Goal: Communication & Community: Answer question/provide support

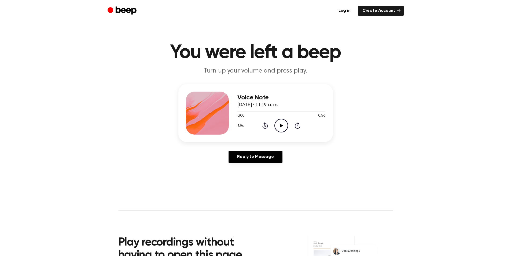
drag, startPoint x: 0, startPoint y: 0, endPoint x: 282, endPoint y: 126, distance: 308.6
click at [282, 126] on icon at bounding box center [281, 125] width 3 height 3
click at [265, 127] on icon "Rewind 5 seconds" at bounding box center [265, 125] width 6 height 7
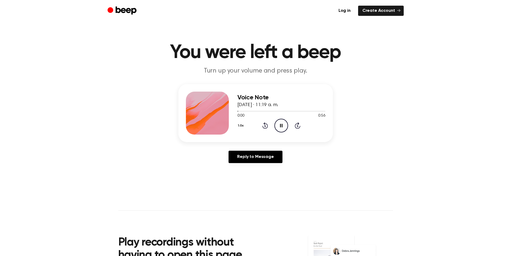
click at [277, 126] on icon "Pause Audio" at bounding box center [281, 126] width 14 height 14
click at [279, 123] on icon "Play Audio" at bounding box center [281, 126] width 14 height 14
click at [280, 127] on icon "Play Audio" at bounding box center [281, 126] width 14 height 14
click at [238, 112] on div at bounding box center [281, 111] width 88 height 4
click at [281, 124] on icon "Play Audio" at bounding box center [281, 126] width 14 height 14
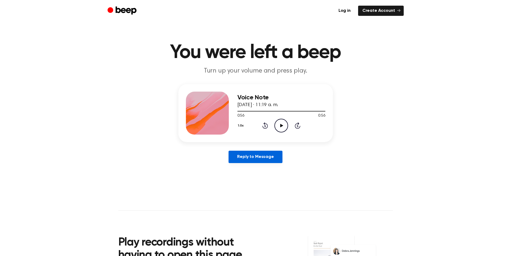
click at [254, 154] on link "Reply to Message" at bounding box center [255, 156] width 54 height 12
click at [280, 124] on icon at bounding box center [281, 125] width 3 height 3
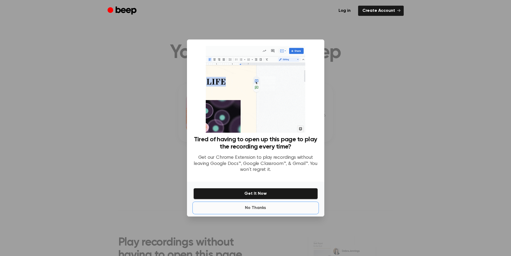
click at [257, 205] on button "No Thanks" at bounding box center [255, 207] width 124 height 11
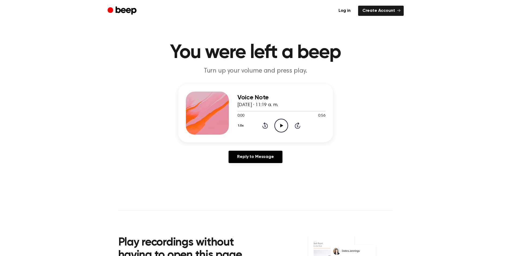
click at [276, 128] on icon "Play Audio" at bounding box center [281, 126] width 14 height 14
click at [280, 130] on icon "Play Audio" at bounding box center [281, 126] width 14 height 14
click at [237, 111] on div at bounding box center [281, 111] width 88 height 1
click at [277, 127] on icon "Play Audio" at bounding box center [281, 126] width 14 height 14
click at [244, 112] on div at bounding box center [281, 111] width 88 height 4
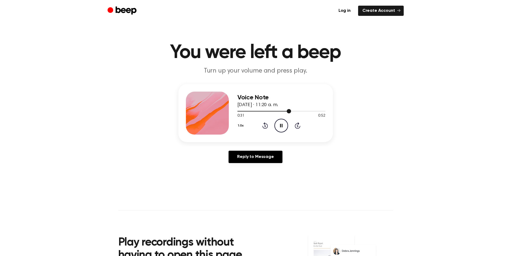
click at [251, 112] on div at bounding box center [281, 111] width 88 height 4
click at [244, 111] on div at bounding box center [281, 111] width 88 height 4
click at [245, 110] on div at bounding box center [281, 111] width 88 height 4
click at [238, 111] on div at bounding box center [241, 111] width 8 height 1
click at [280, 125] on icon "Play Audio" at bounding box center [281, 126] width 14 height 14
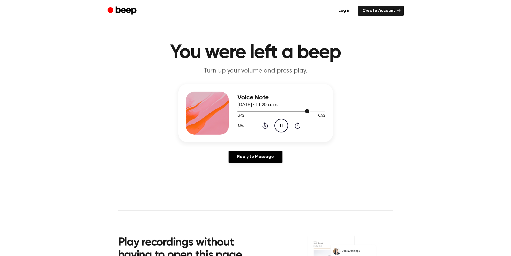
click at [248, 112] on div at bounding box center [281, 111] width 88 height 4
click at [277, 127] on icon "Play Audio" at bounding box center [281, 126] width 14 height 14
click at [239, 112] on div at bounding box center [281, 111] width 88 height 4
click at [283, 124] on icon "Play Audio" at bounding box center [281, 126] width 14 height 14
click at [266, 128] on icon at bounding box center [265, 125] width 6 height 6
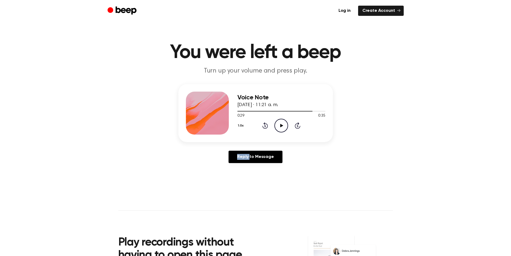
click at [265, 127] on icon "Rewind 5 seconds" at bounding box center [265, 125] width 6 height 7
click at [282, 126] on icon "Play Audio" at bounding box center [281, 126] width 14 height 14
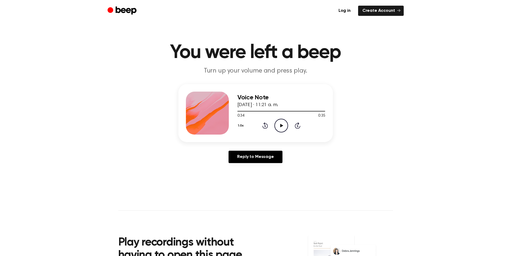
click at [266, 127] on icon "Rewind 5 seconds" at bounding box center [265, 125] width 6 height 7
click at [283, 127] on icon "Play Audio" at bounding box center [281, 126] width 14 height 14
click at [264, 124] on icon at bounding box center [265, 125] width 6 height 6
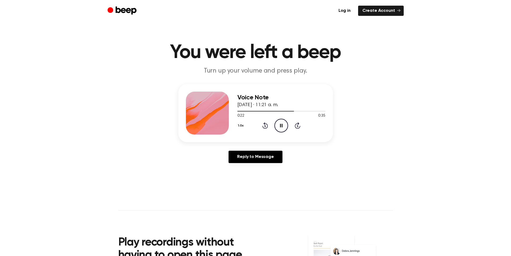
click at [264, 124] on icon at bounding box center [265, 125] width 6 height 6
click at [277, 125] on icon "Pause Audio" at bounding box center [281, 126] width 14 height 14
click at [266, 126] on icon "Rewind 5 seconds" at bounding box center [265, 125] width 6 height 7
click at [277, 126] on icon "Play Audio" at bounding box center [281, 126] width 14 height 14
click at [282, 125] on icon at bounding box center [281, 125] width 3 height 3
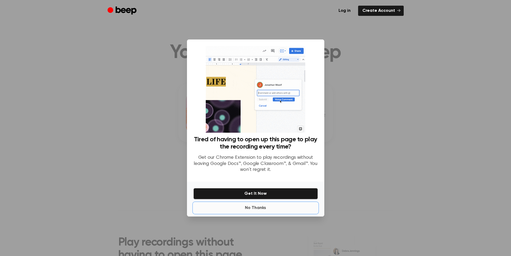
click at [254, 206] on button "No Thanks" at bounding box center [255, 207] width 124 height 11
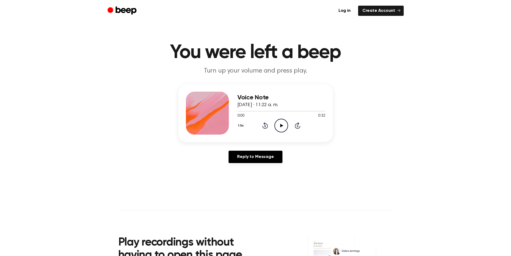
click at [279, 126] on icon "Play Audio" at bounding box center [281, 126] width 14 height 14
click at [261, 126] on div "1.0x Rewind 5 seconds Pause Audio Skip 5 seconds" at bounding box center [281, 126] width 88 height 14
click at [265, 125] on icon "Rewind 5 seconds" at bounding box center [265, 125] width 6 height 7
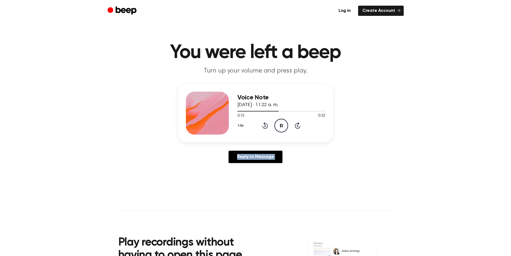
click at [265, 125] on icon "Rewind 5 seconds" at bounding box center [265, 125] width 6 height 7
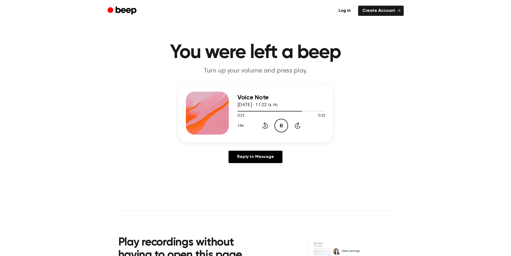
click at [265, 125] on icon "Rewind 5 seconds" at bounding box center [265, 125] width 6 height 7
click at [282, 124] on icon "Play Audio" at bounding box center [281, 126] width 14 height 14
click at [264, 124] on icon at bounding box center [265, 125] width 6 height 6
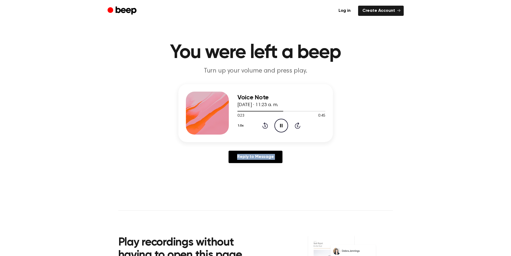
click at [264, 124] on icon at bounding box center [265, 125] width 6 height 6
click at [262, 123] on icon "Rewind 5 seconds" at bounding box center [265, 125] width 6 height 7
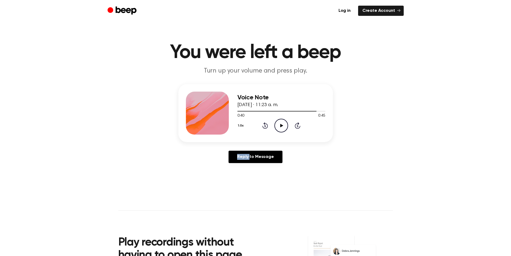
click at [262, 123] on icon "Rewind 5 seconds" at bounding box center [265, 125] width 6 height 7
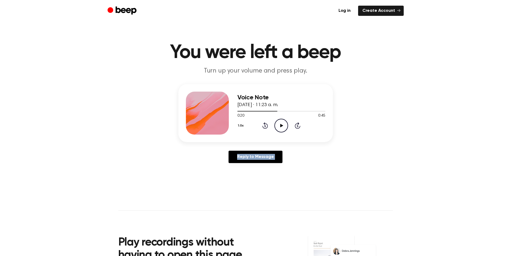
click at [262, 123] on icon "Rewind 5 seconds" at bounding box center [265, 125] width 6 height 7
click at [280, 126] on icon "Play Audio" at bounding box center [281, 126] width 14 height 14
click at [264, 125] on icon "Rewind 5 seconds" at bounding box center [265, 125] width 6 height 7
click at [263, 127] on icon at bounding box center [265, 125] width 6 height 6
click at [262, 123] on icon "Rewind 5 seconds" at bounding box center [265, 125] width 6 height 7
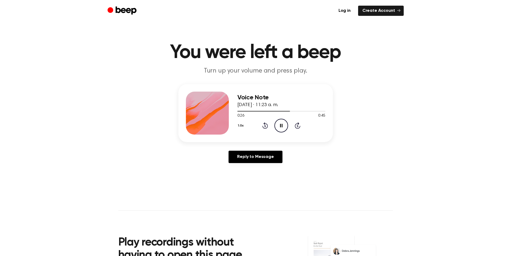
click at [262, 123] on icon "Rewind 5 seconds" at bounding box center [265, 125] width 6 height 7
